Goal: Information Seeking & Learning: Compare options

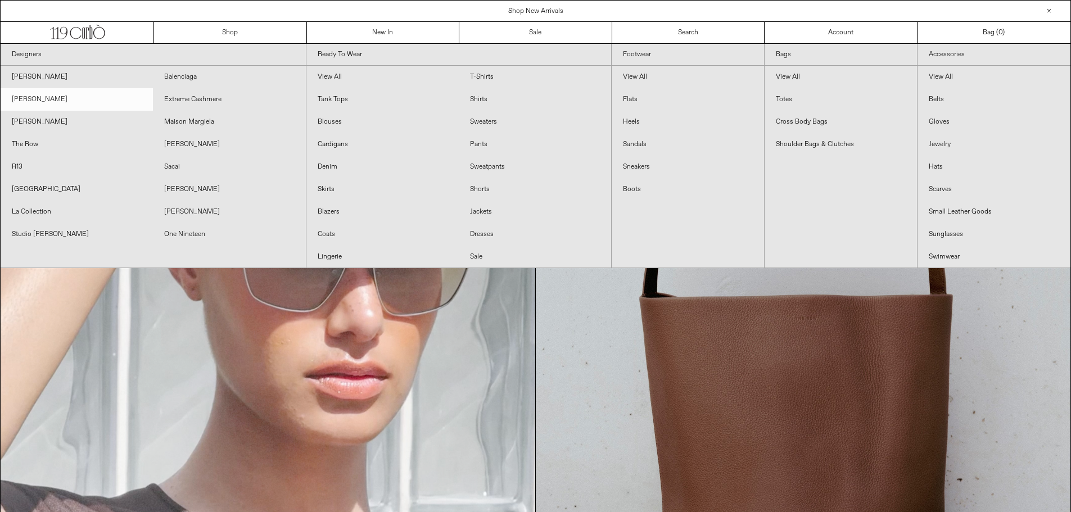
click at [49, 97] on link "[PERSON_NAME]" at bounding box center [77, 99] width 152 height 22
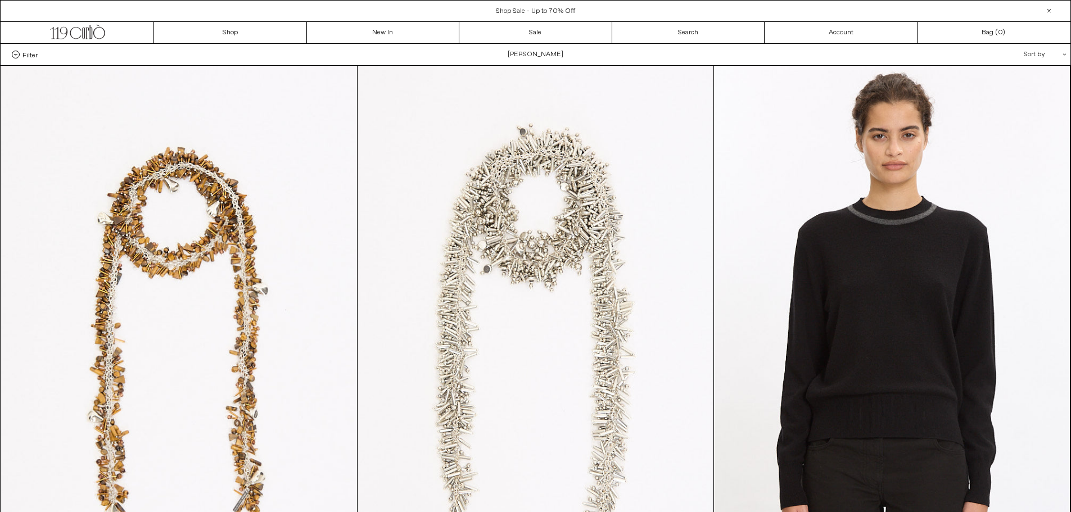
click at [30, 56] on span "Filter" at bounding box center [29, 55] width 15 height 8
click at [0, 0] on select "**********" at bounding box center [0, 0] width 0 height 0
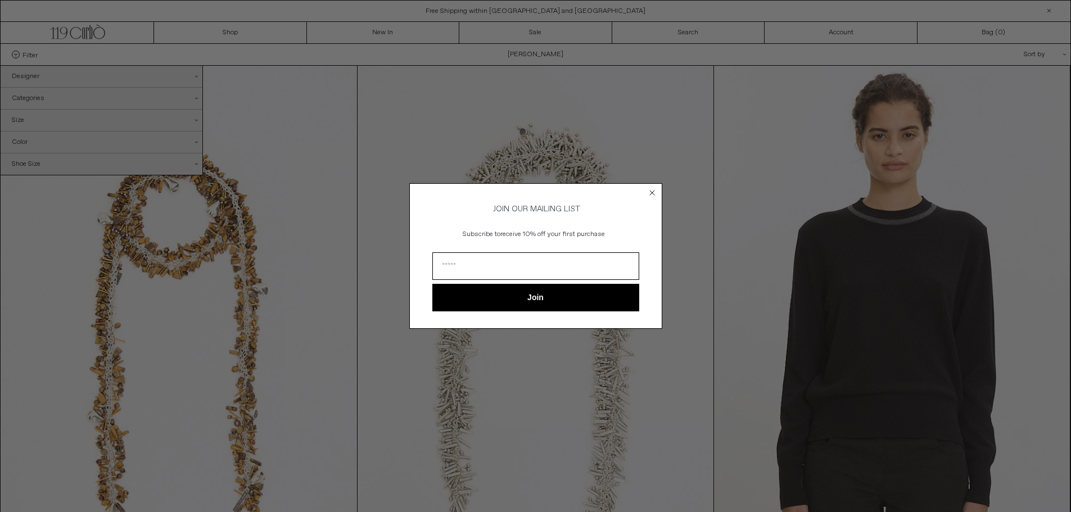
click at [652, 191] on icon "Close dialog" at bounding box center [652, 193] width 4 height 4
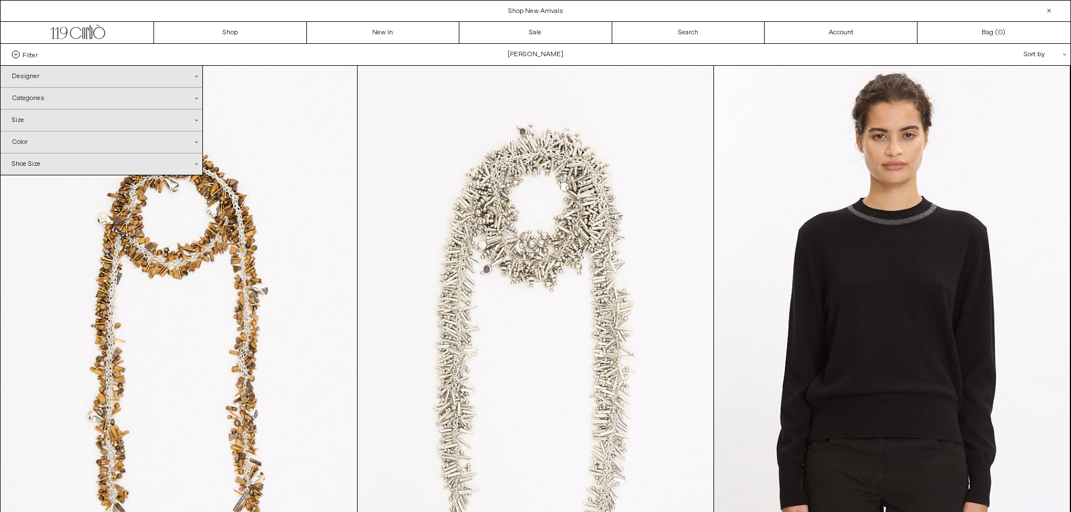
click at [196, 97] on icon ".cls-1{fill:#231f20}" at bounding box center [196, 98] width 3 height 3
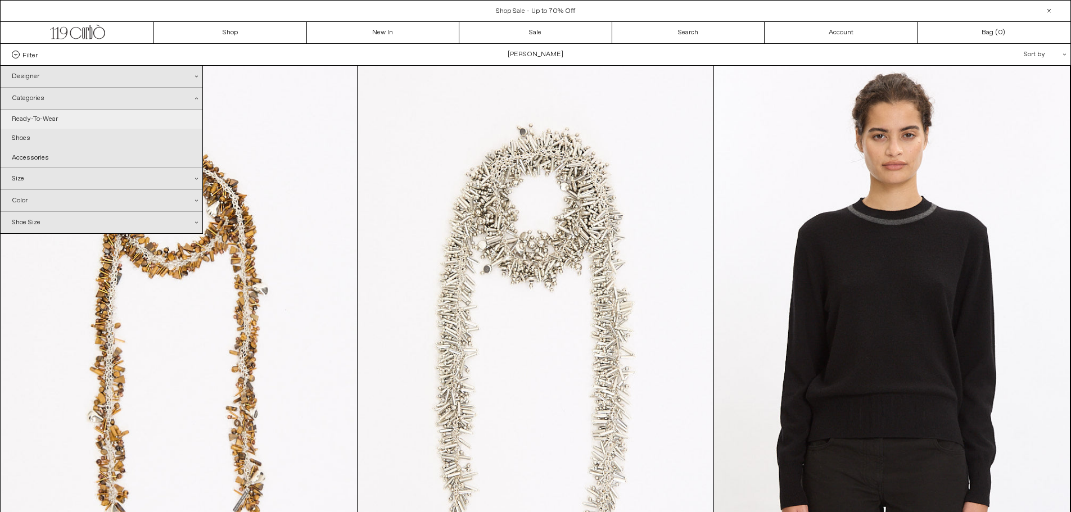
click at [155, 118] on link "Ready-To-Wear" at bounding box center [102, 119] width 202 height 19
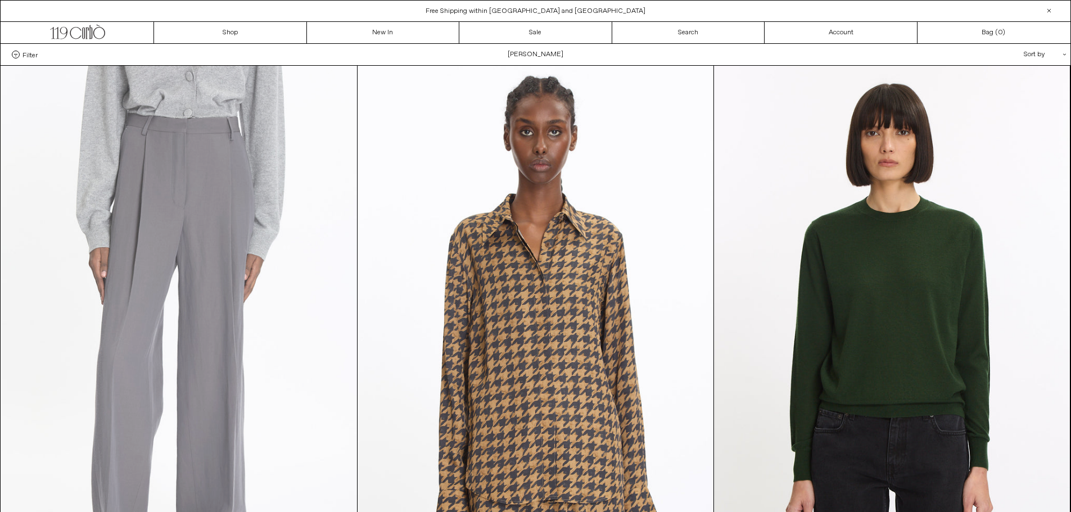
click at [232, 169] on at bounding box center [179, 333] width 356 height 534
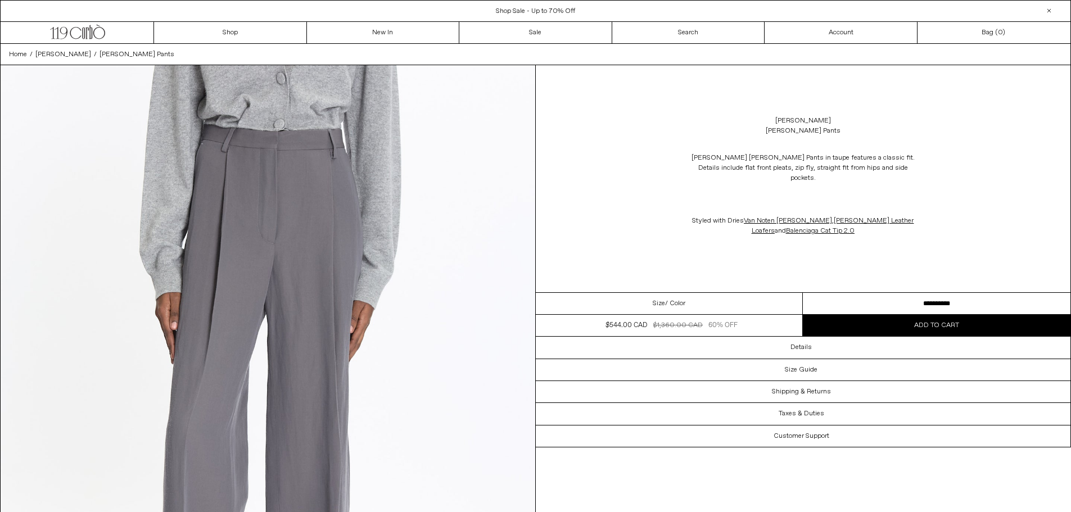
click at [905, 294] on select "**********" at bounding box center [937, 304] width 268 height 22
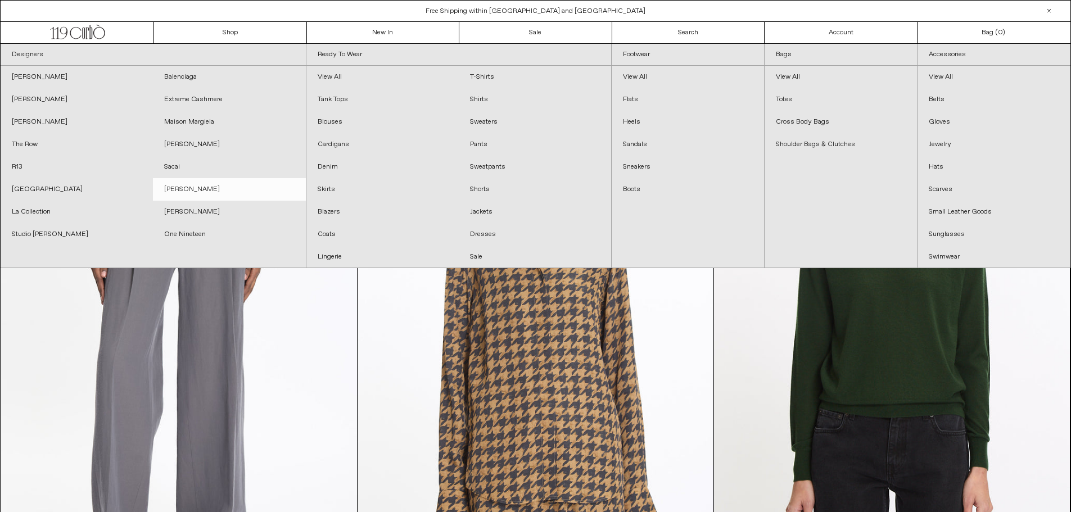
click at [208, 186] on link "[PERSON_NAME]" at bounding box center [229, 189] width 152 height 22
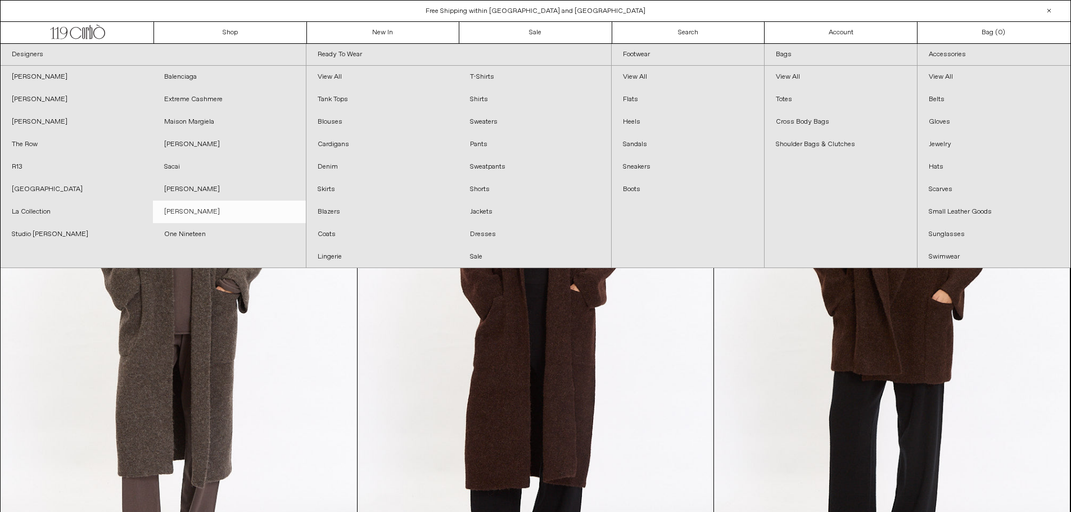
click at [192, 207] on link "[PERSON_NAME]" at bounding box center [229, 212] width 152 height 22
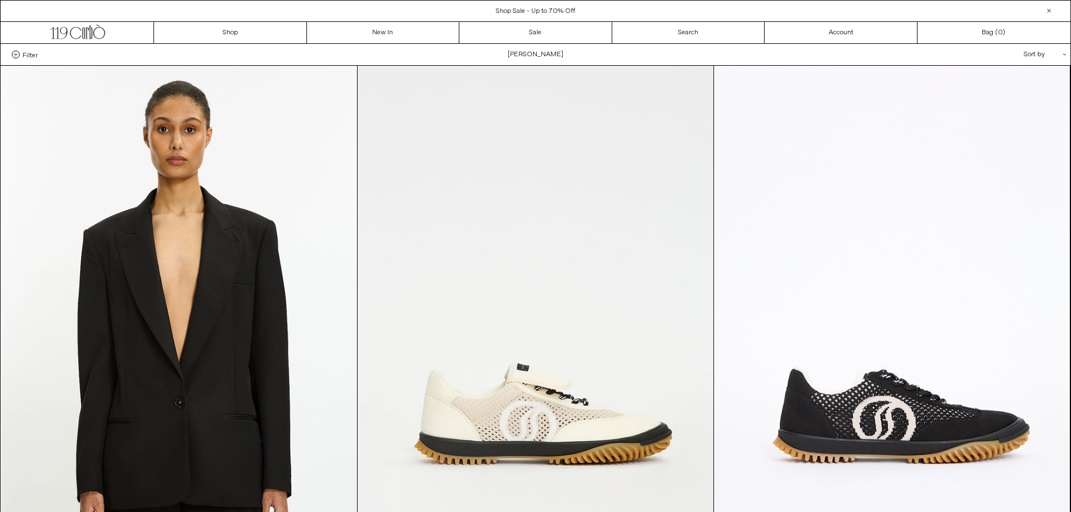
click at [13, 56] on span at bounding box center [16, 55] width 8 height 8
click at [0, 0] on select "**********" at bounding box center [0, 0] width 0 height 0
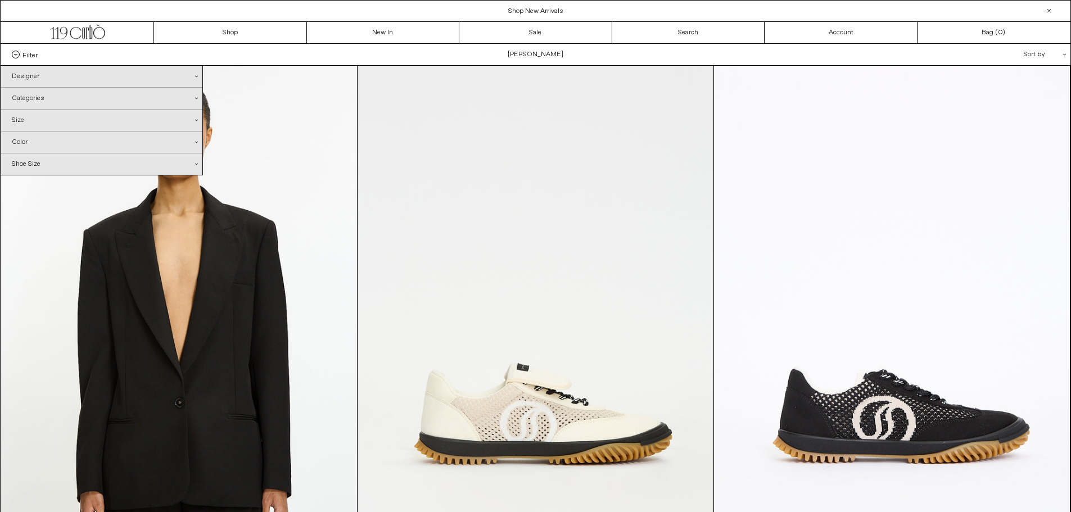
click at [193, 97] on div "Categories .cls-1{fill:#231f20}" at bounding box center [102, 98] width 202 height 21
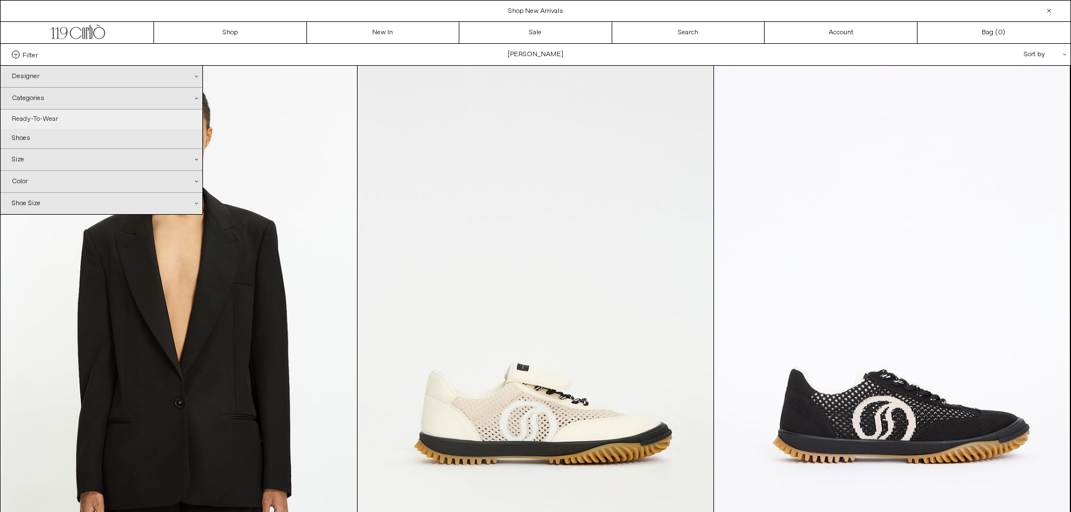
click at [133, 114] on link "Ready-To-Wear" at bounding box center [102, 119] width 202 height 19
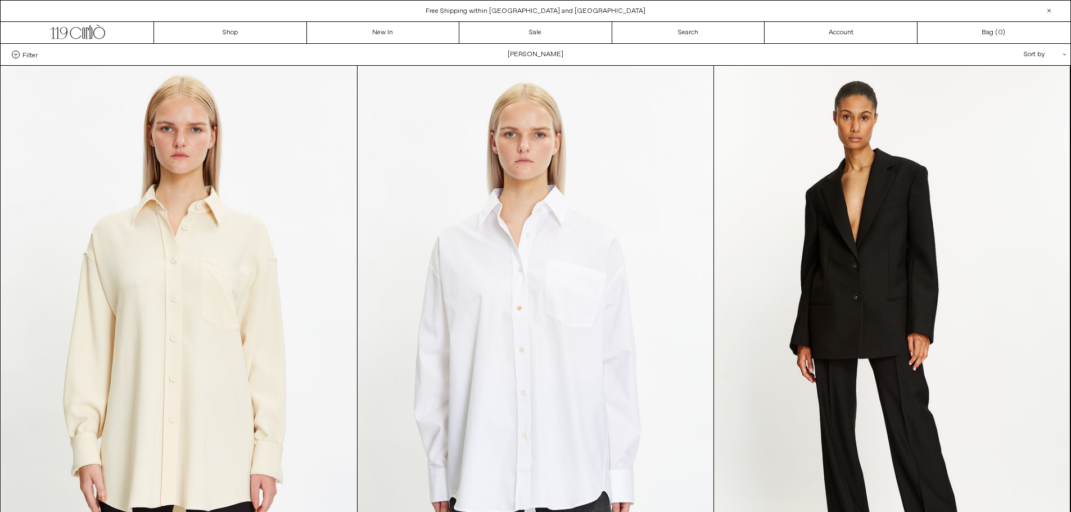
drag, startPoint x: 1075, startPoint y: 89, endPoint x: 1011, endPoint y: -68, distance: 169.8
click at [542, 33] on link "Sale" at bounding box center [535, 32] width 153 height 21
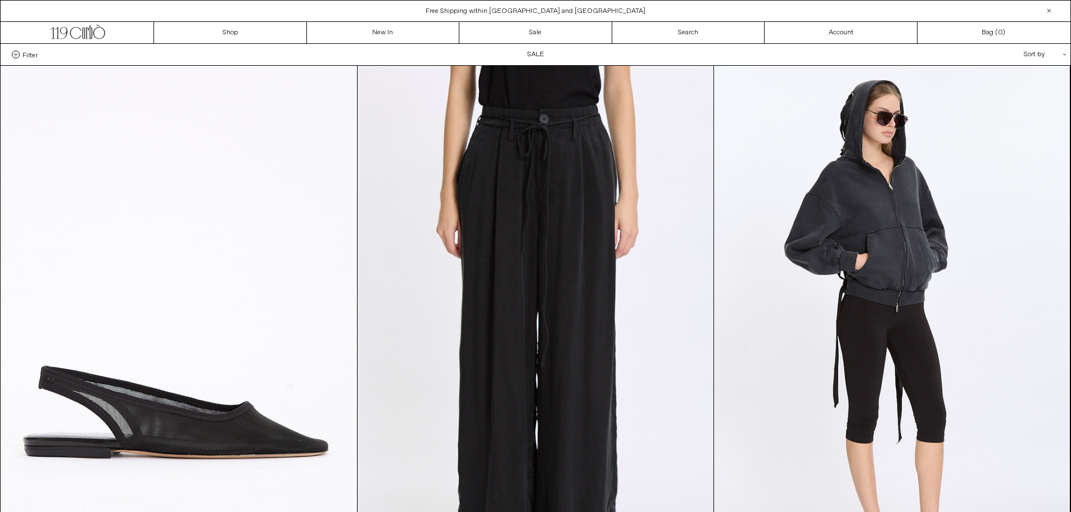
click at [28, 58] on span "Filter" at bounding box center [29, 55] width 15 height 8
click at [0, 0] on select "**********" at bounding box center [0, 0] width 0 height 0
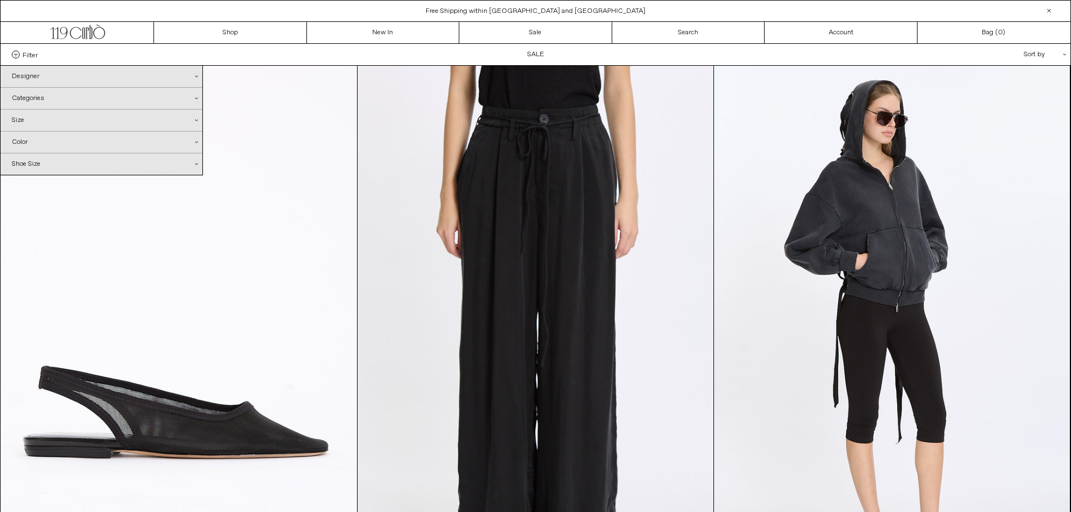
click at [37, 97] on div "Categories .cls-1{fill:#231f20}" at bounding box center [102, 98] width 202 height 21
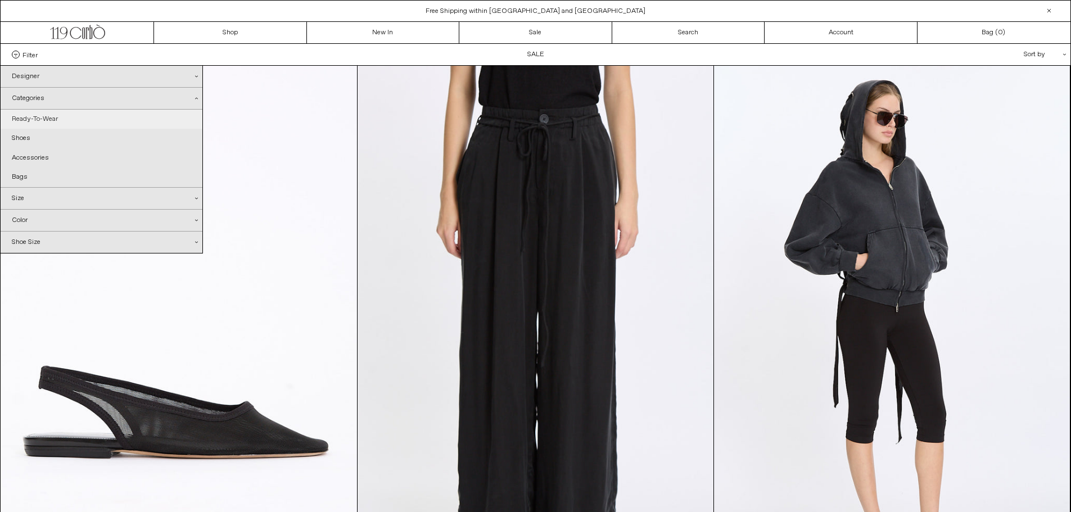
click at [37, 115] on link "Ready-To-Wear" at bounding box center [102, 119] width 202 height 19
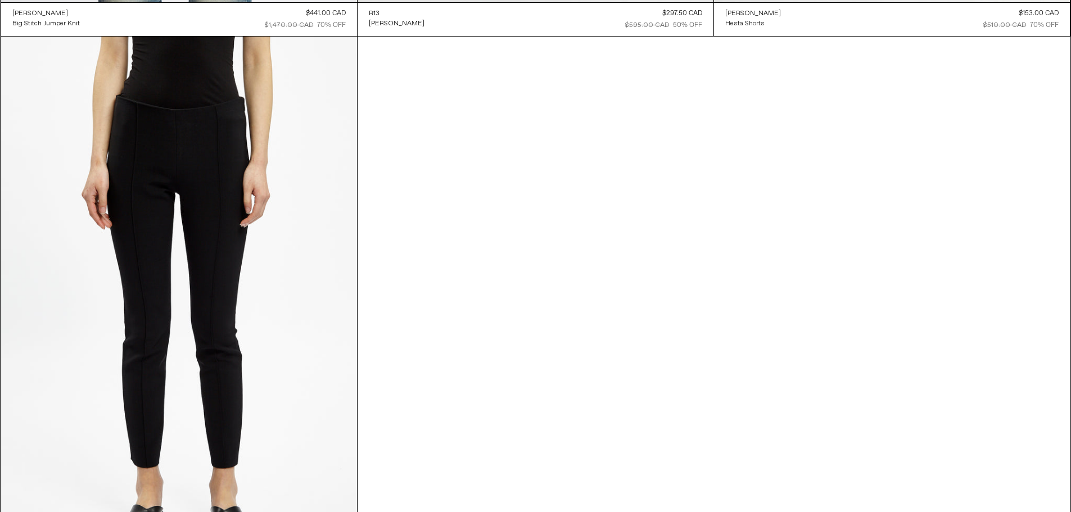
scroll to position [21203, 0]
